Goal: Transaction & Acquisition: Purchase product/service

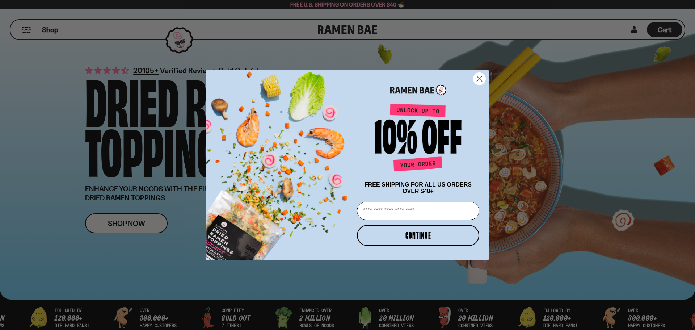
click at [483, 77] on circle "Close dialog" at bounding box center [479, 79] width 12 height 12
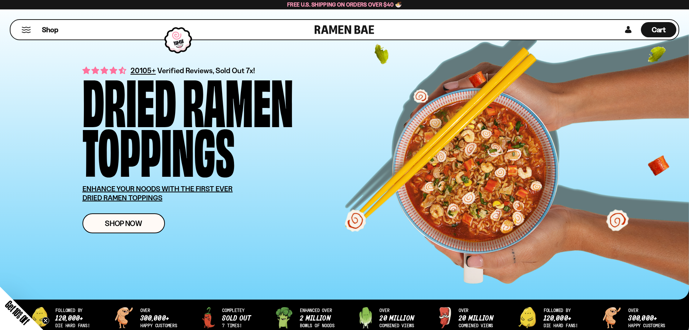
click at [25, 30] on button "Mobile Menu Trigger" at bounding box center [26, 30] width 10 height 6
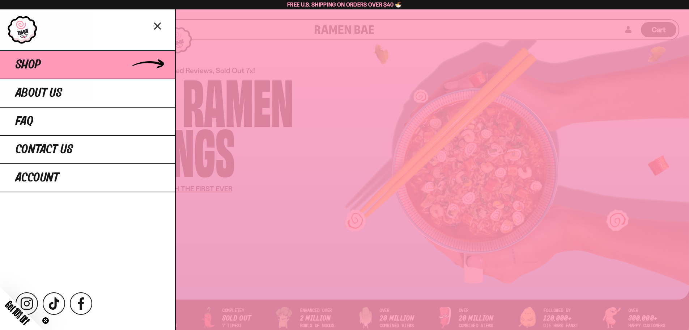
click at [51, 64] on link "Shop" at bounding box center [87, 64] width 175 height 28
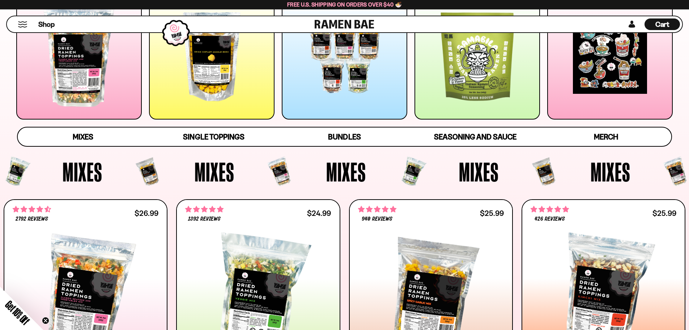
scroll to position [145, 0]
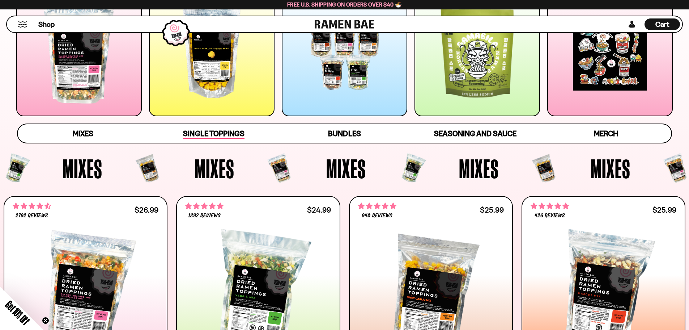
click at [204, 137] on span "Single Toppings" at bounding box center [213, 134] width 61 height 10
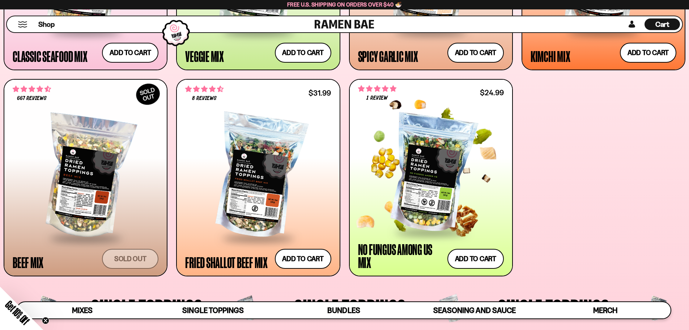
scroll to position [471, 0]
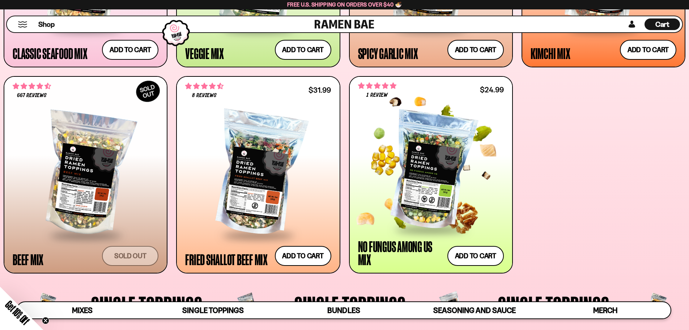
click at [428, 191] on div at bounding box center [431, 170] width 146 height 115
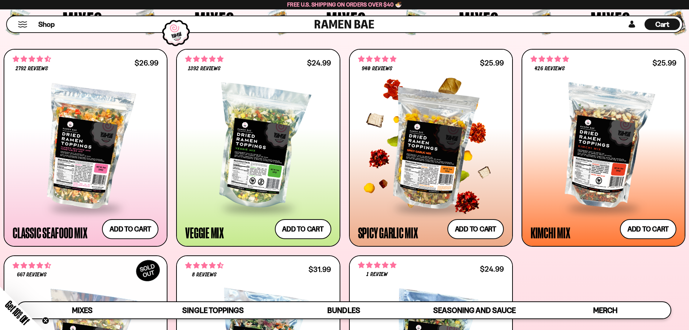
scroll to position [289, 0]
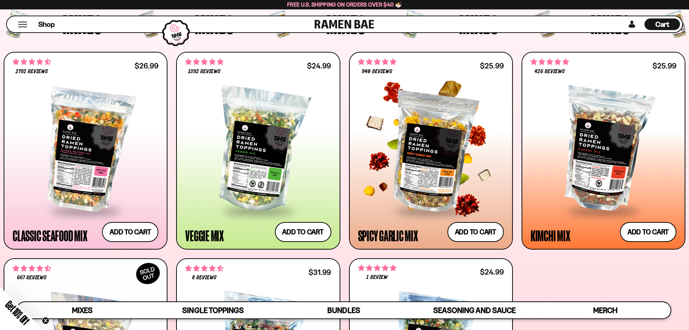
click at [461, 137] on div at bounding box center [431, 149] width 146 height 121
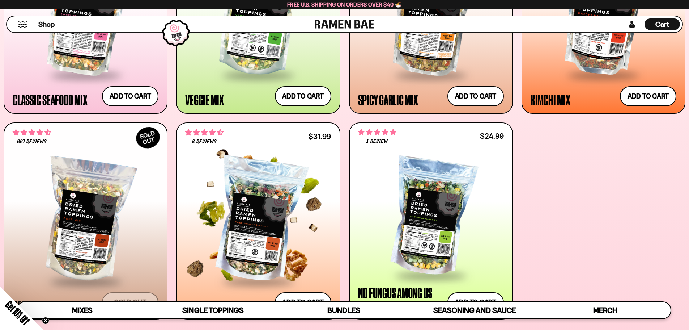
scroll to position [505, 0]
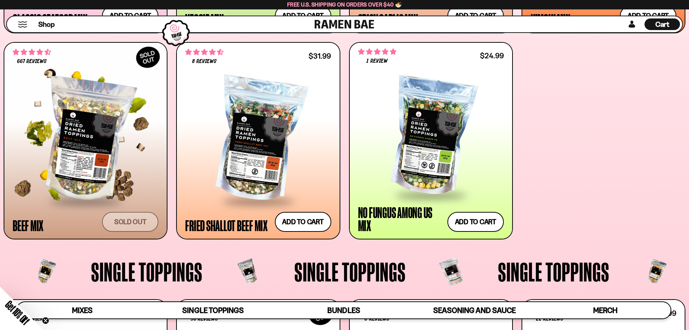
click at [126, 135] on div at bounding box center [86, 140] width 146 height 121
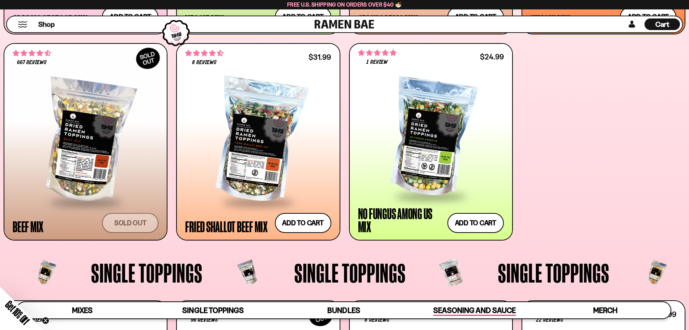
click at [465, 306] on span "Seasoning and Sauce" at bounding box center [474, 310] width 82 height 10
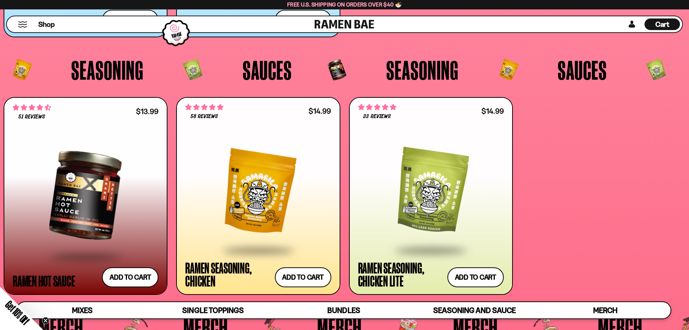
scroll to position [2062, 0]
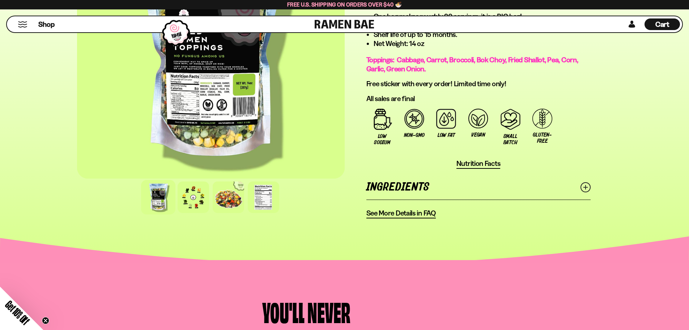
scroll to position [326, 0]
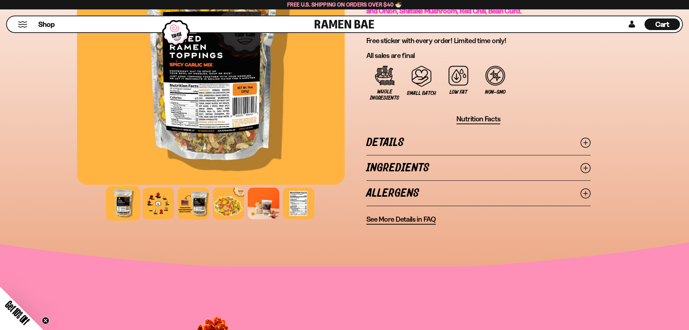
scroll to position [507, 0]
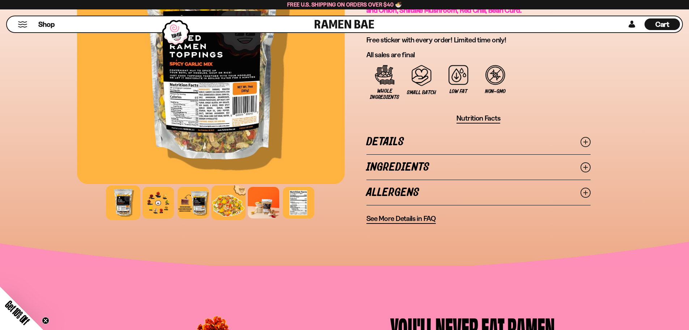
click at [230, 203] on div at bounding box center [228, 202] width 34 height 34
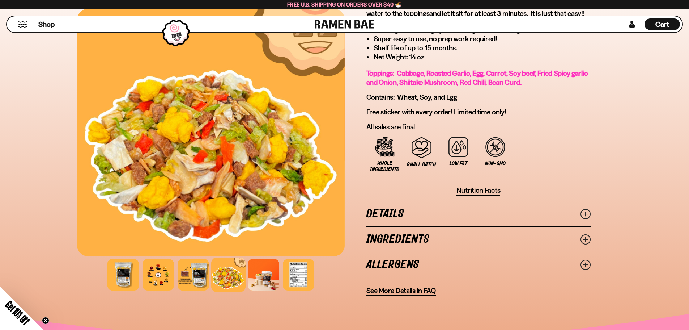
scroll to position [434, 0]
click at [202, 285] on div at bounding box center [193, 275] width 34 height 34
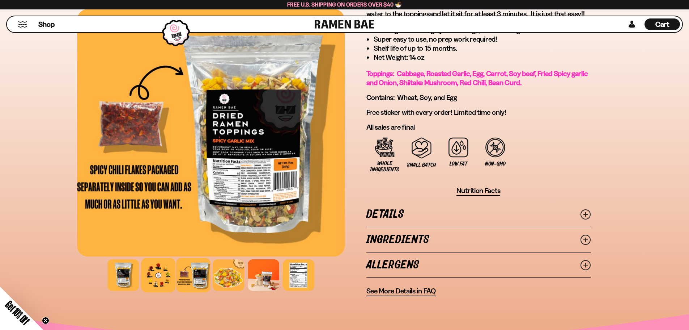
click at [153, 282] on div at bounding box center [158, 275] width 34 height 34
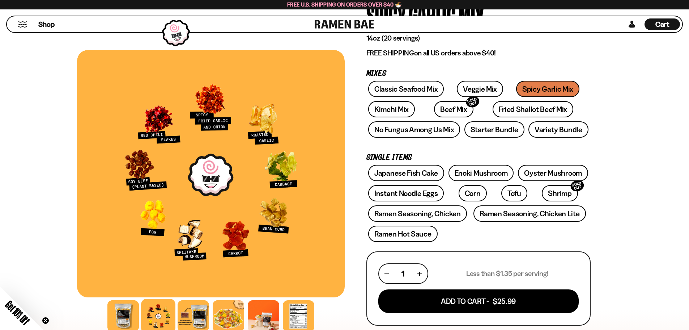
scroll to position [36, 0]
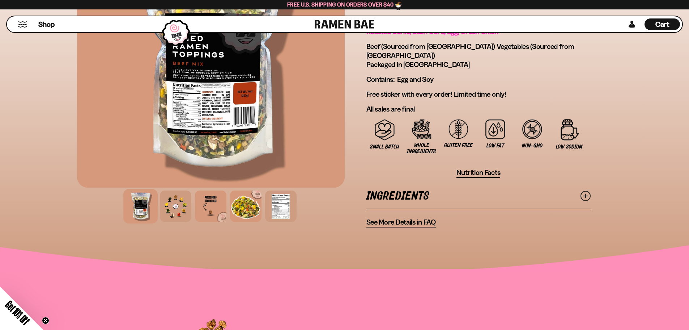
scroll to position [470, 0]
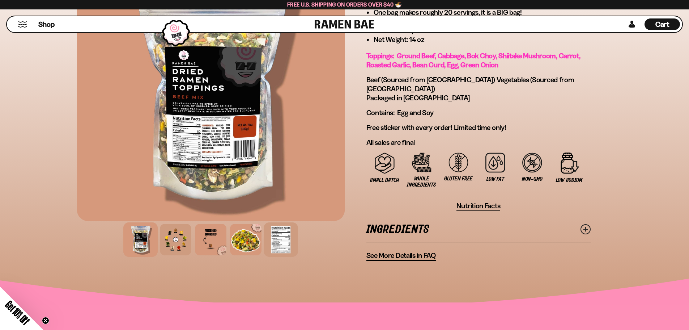
click at [289, 222] on div at bounding box center [281, 239] width 34 height 34
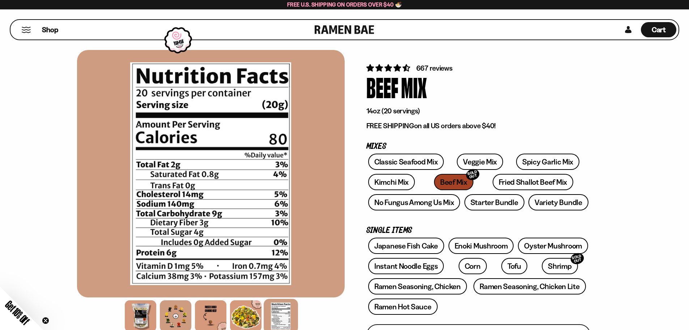
scroll to position [0, 0]
